Goal: Information Seeking & Learning: Learn about a topic

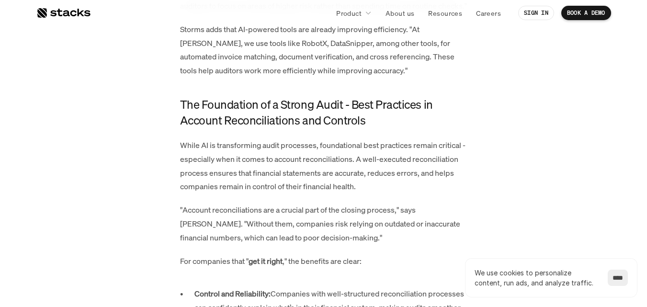
scroll to position [814, 0]
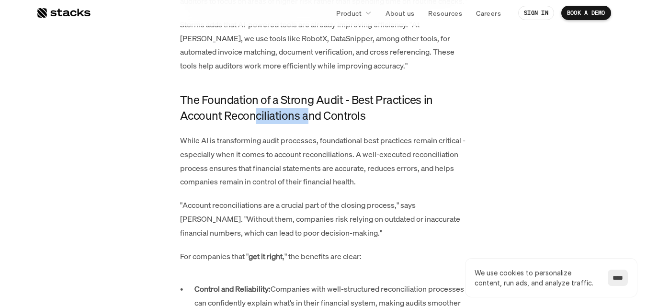
drag, startPoint x: 248, startPoint y: 132, endPoint x: 302, endPoint y: 132, distance: 54.1
click at [302, 124] on h4 "The Foundation of a Strong Audit - Best Practices in Account Reconciliations an…" at bounding box center [323, 108] width 287 height 32
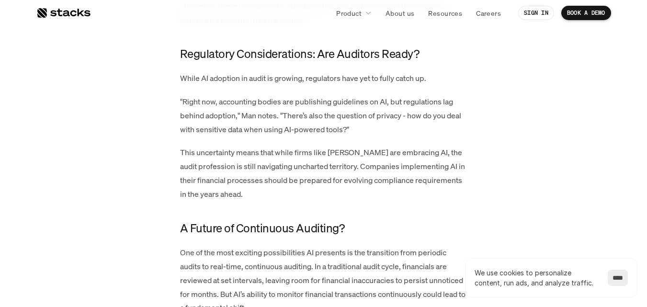
scroll to position [1532, 0]
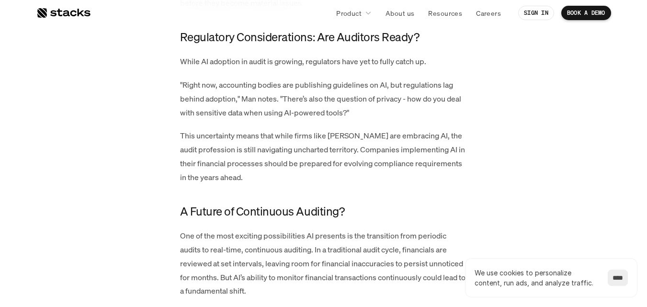
drag, startPoint x: 180, startPoint y: 49, endPoint x: 314, endPoint y: 201, distance: 202.2
drag, startPoint x: 276, startPoint y: 177, endPoint x: 170, endPoint y: 55, distance: 161.6
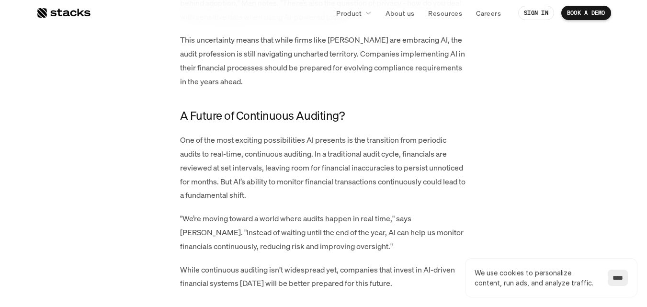
scroll to position [1676, 0]
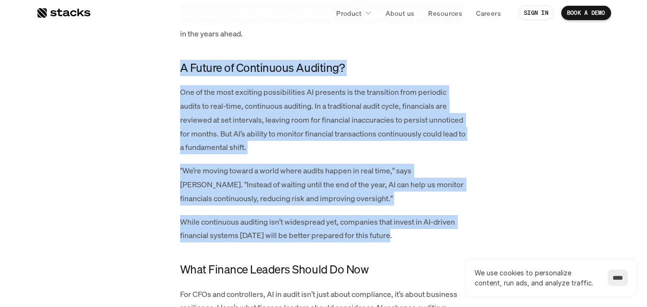
drag, startPoint x: 179, startPoint y: 79, endPoint x: 419, endPoint y: 258, distance: 299.0
drag, startPoint x: 290, startPoint y: 188, endPoint x: 163, endPoint y: 74, distance: 170.3
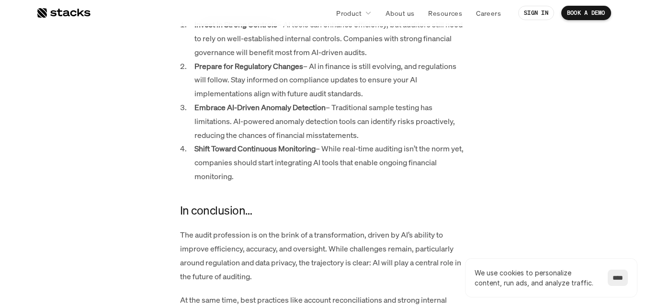
scroll to position [1868, 0]
